Goal: Find specific page/section: Find specific page/section

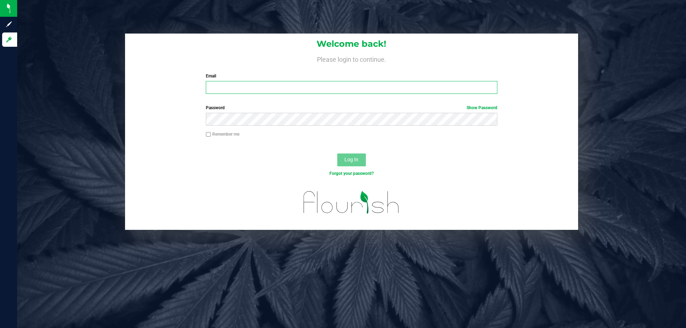
click at [226, 89] on input "Email" at bounding box center [351, 87] width 291 height 13
type input "[PERSON_NAME][EMAIL_ADDRESS][DOMAIN_NAME]"
click at [337, 154] on button "Log In" at bounding box center [351, 160] width 29 height 13
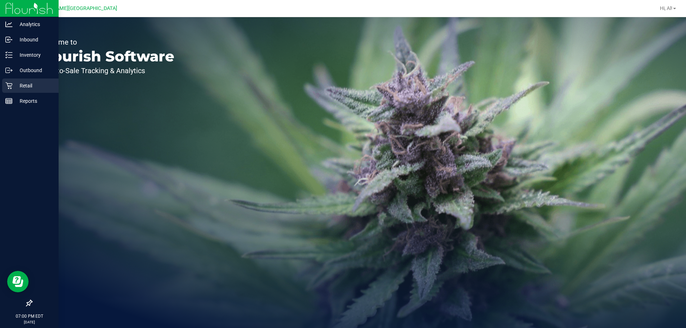
click at [20, 88] on p "Retail" at bounding box center [34, 85] width 43 height 9
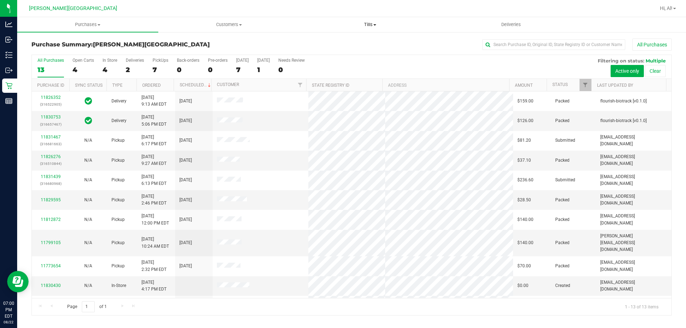
click at [371, 28] on span "Tills" at bounding box center [370, 24] width 140 height 6
click at [347, 41] on li "Manage tills" at bounding box center [369, 43] width 141 height 9
